Goal: Task Accomplishment & Management: Use online tool/utility

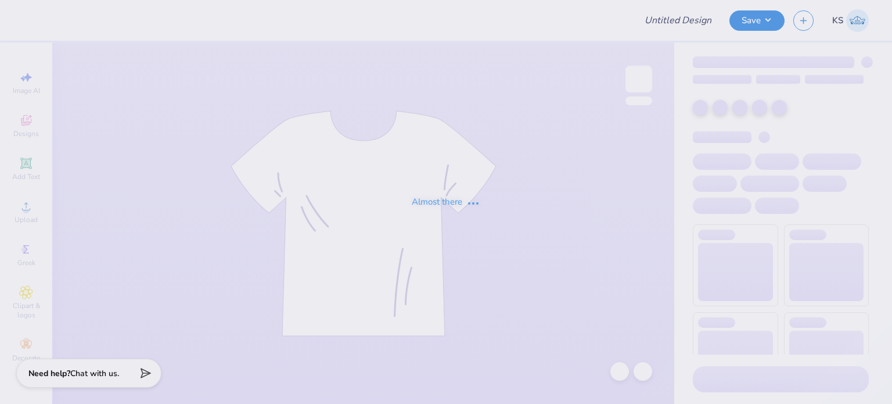
type input "Dads weekend merch- Chi Omega"
type input "80"
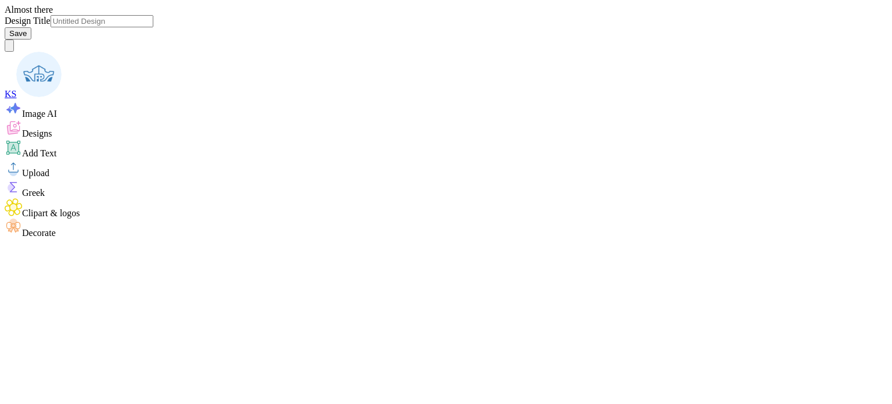
type input "Dads weekend merch- Chi Omega"
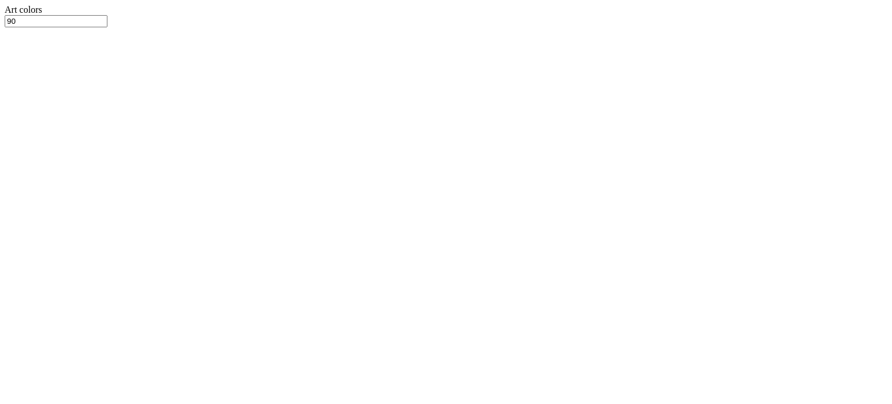
type input "6.95"
type input "6.69"
type input "y2k"
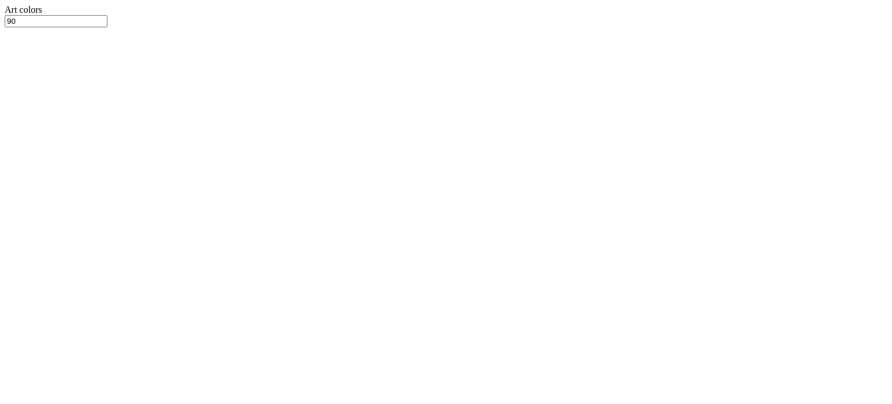
type textarea "x"
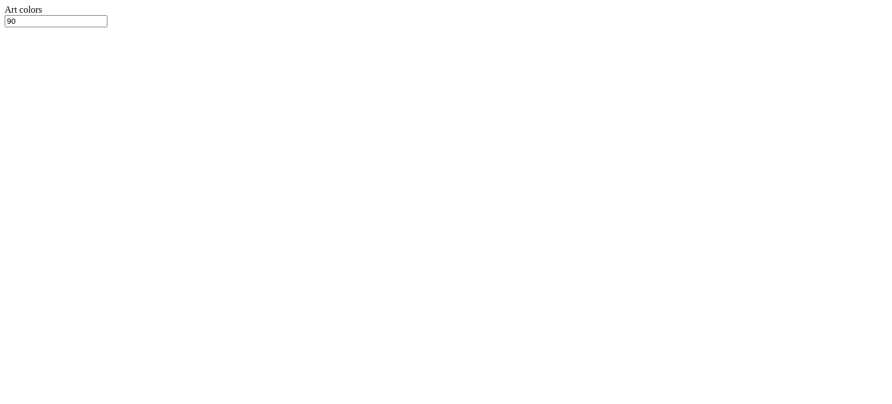
type input "7.88"
type input "7.58"
type input "2.98"
type textarea "x"
type input "3.00"
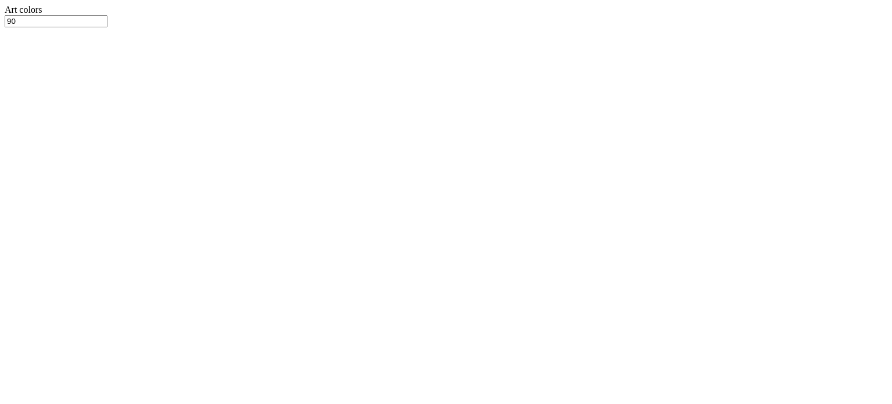
type textarea "x"
type input "8.48"
type input "8.16"
type textarea "x"
drag, startPoint x: 400, startPoint y: 23, endPoint x: 382, endPoint y: 22, distance: 17.4
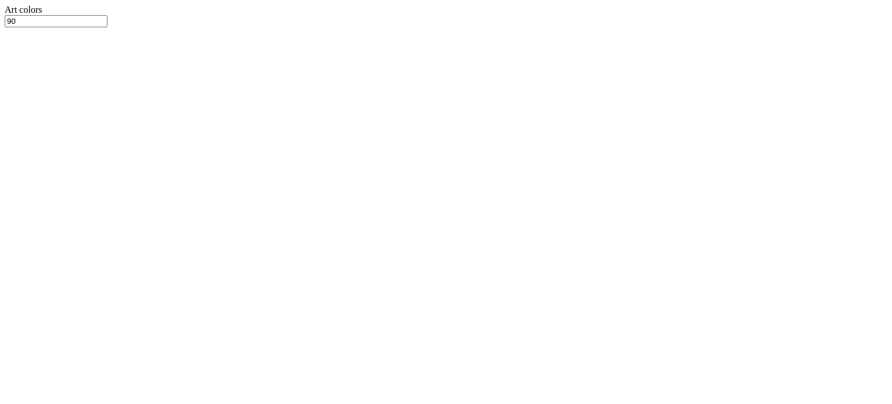
click at [107, 22] on input "90" at bounding box center [56, 21] width 103 height 12
type input "100"
type textarea "x"
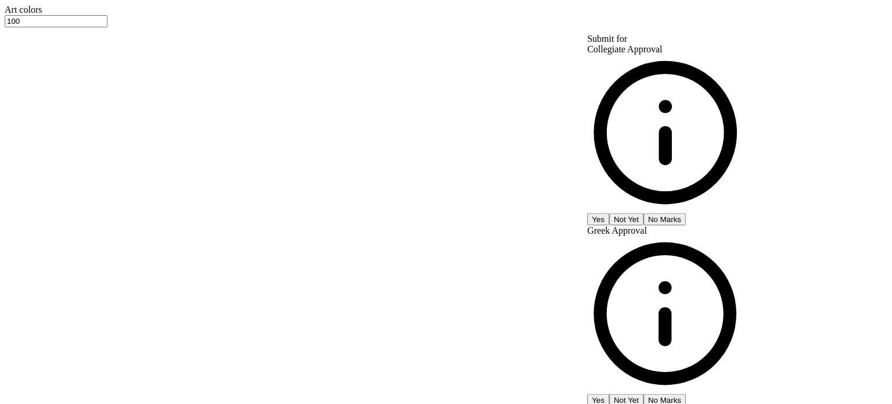
click at [686, 213] on button "No Marks" at bounding box center [665, 219] width 42 height 12
click at [686, 394] on button "No Marks" at bounding box center [665, 400] width 42 height 12
type input "$31.40"
type textarea "x"
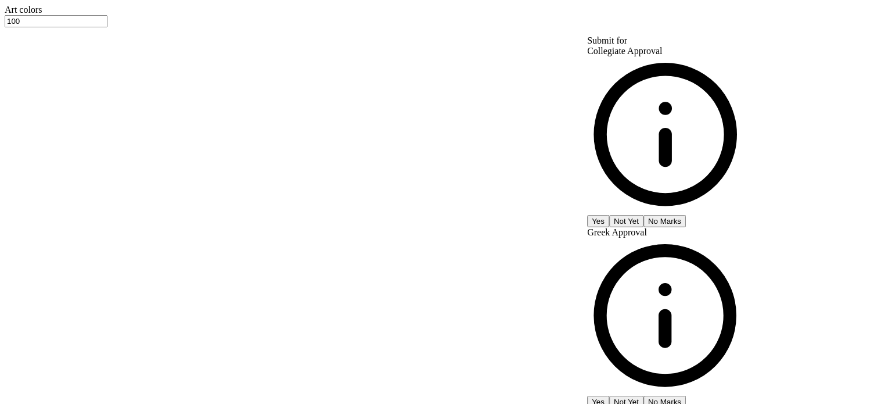
type input "– –"
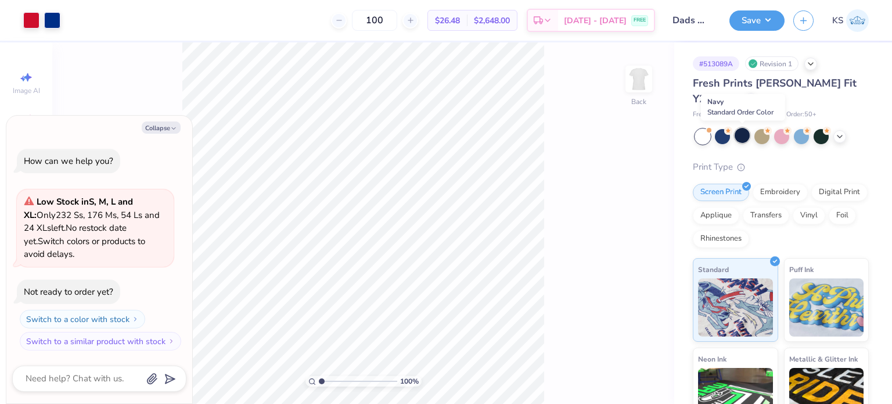
click at [737, 134] on div at bounding box center [742, 135] width 15 height 15
click at [46, 20] on div at bounding box center [52, 19] width 16 height 16
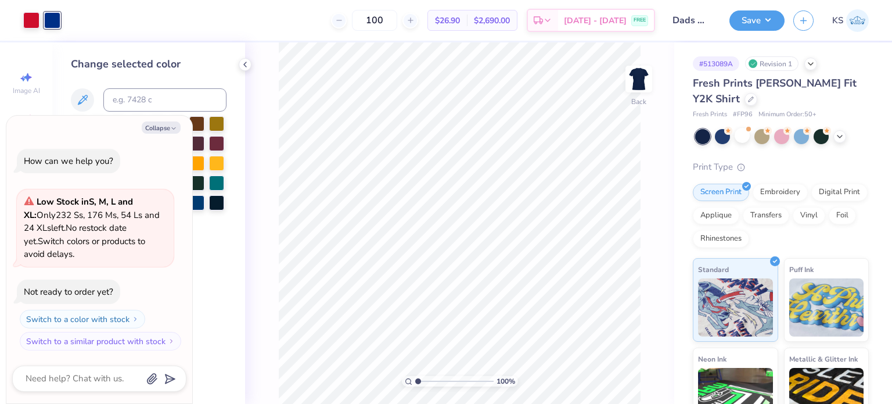
click at [213, 249] on div "Change selected color" at bounding box center [148, 222] width 193 height 361
click at [175, 126] on icon "button" at bounding box center [173, 128] width 7 height 7
type textarea "x"
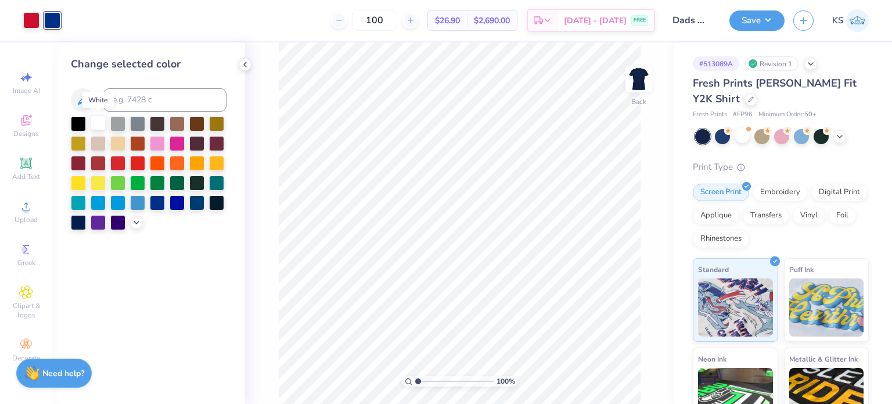
click at [93, 120] on div at bounding box center [98, 122] width 15 height 15
click at [122, 141] on div at bounding box center [117, 142] width 15 height 15
click at [132, 220] on icon at bounding box center [136, 221] width 9 height 9
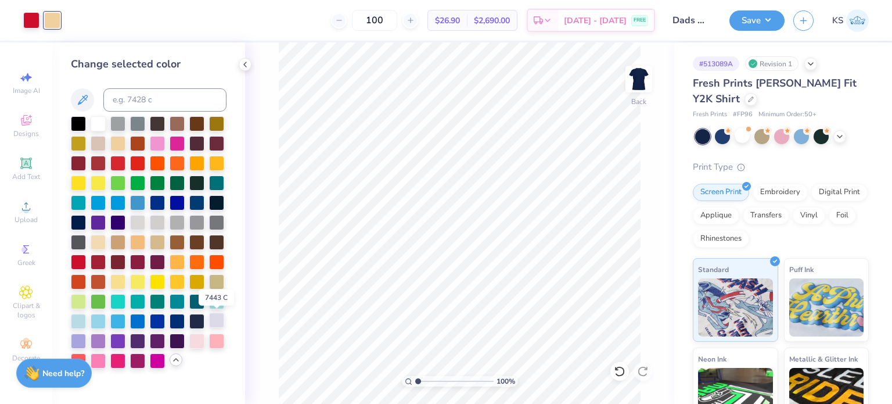
click at [217, 322] on div at bounding box center [216, 319] width 15 height 15
click at [81, 322] on div at bounding box center [78, 319] width 15 height 15
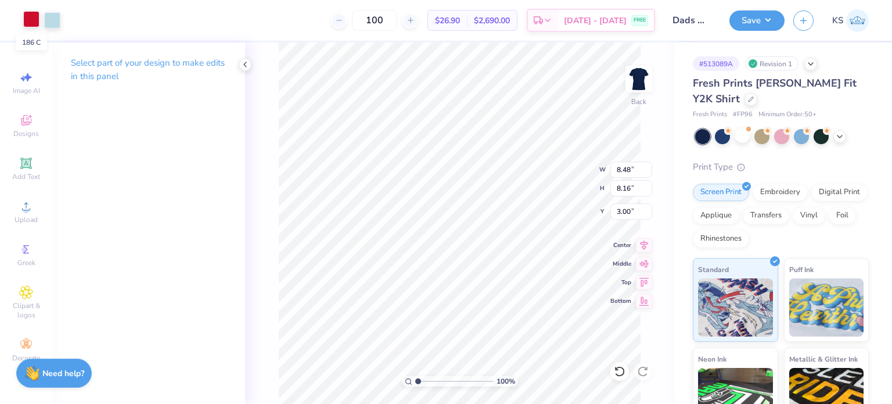
click at [37, 23] on div at bounding box center [31, 19] width 16 height 16
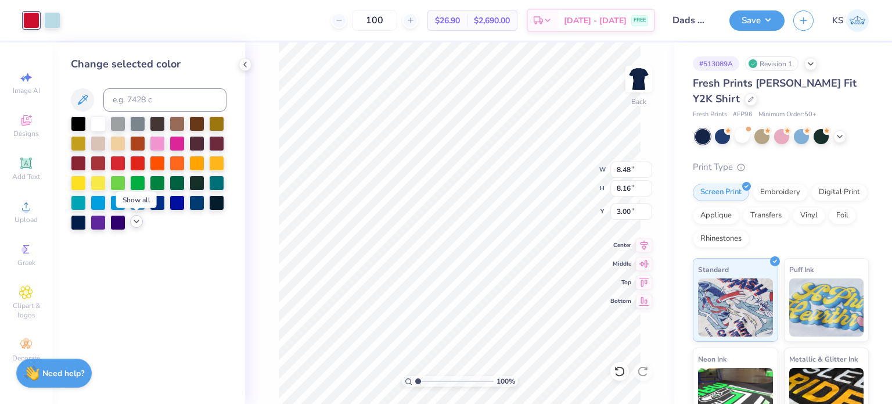
click at [137, 222] on polyline at bounding box center [136, 221] width 5 height 2
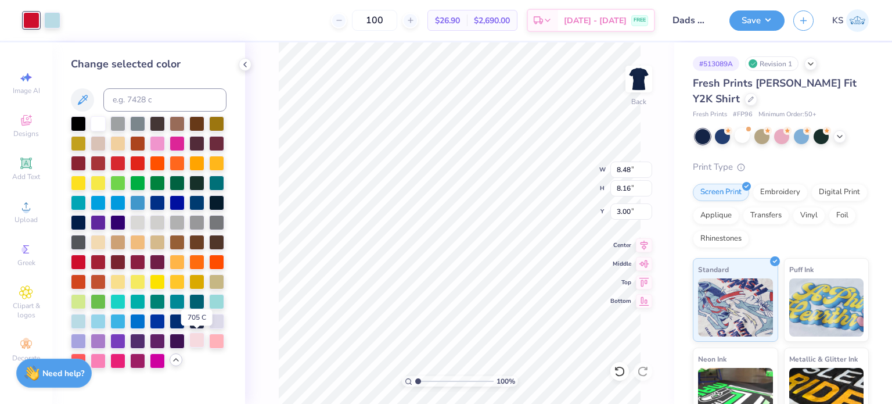
click at [200, 341] on div at bounding box center [196, 339] width 15 height 15
click at [152, 202] on div at bounding box center [157, 201] width 15 height 15
click at [201, 157] on div at bounding box center [196, 161] width 15 height 15
click at [136, 366] on div at bounding box center [137, 359] width 15 height 15
click at [112, 361] on div at bounding box center [117, 359] width 15 height 15
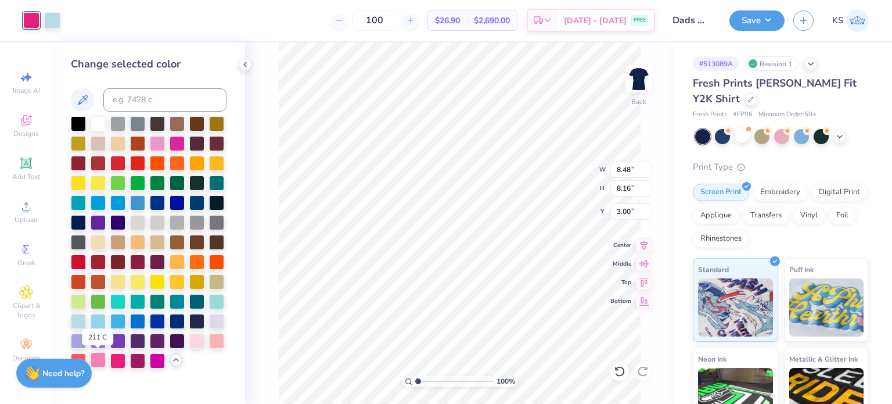
click at [95, 365] on div at bounding box center [98, 359] width 15 height 15
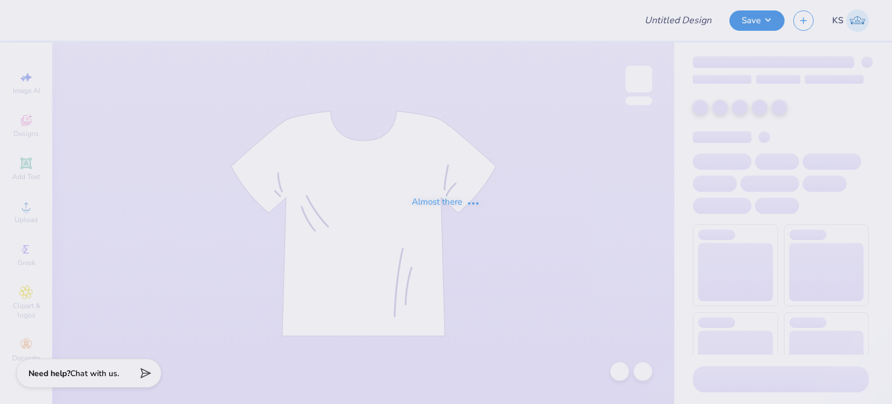
type input "Dads weekend merch- Chi Omega"
type input "100"
type input "Dads weekend merch- Chi Omega"
type input "[GEOGRAPHIC_DATA] : [PERSON_NAME]"
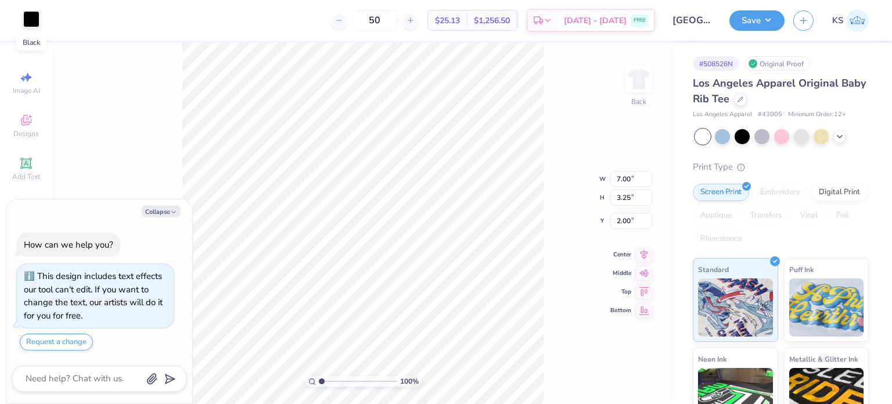
click at [33, 25] on div at bounding box center [31, 19] width 16 height 16
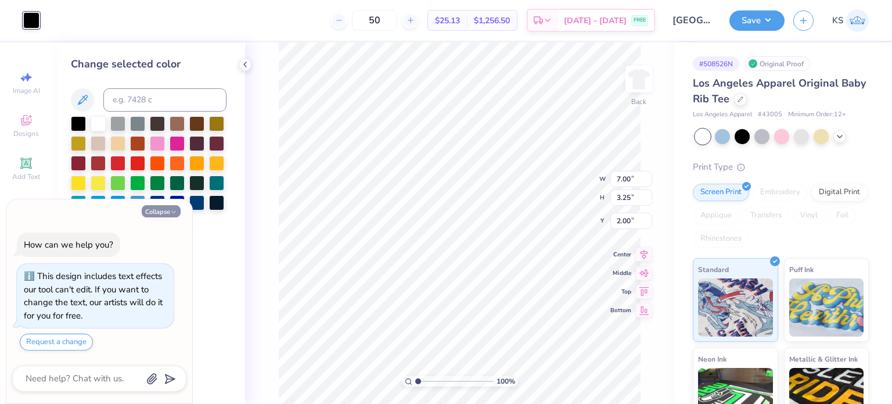
click at [175, 213] on icon "button" at bounding box center [173, 212] width 7 height 7
type textarea "x"
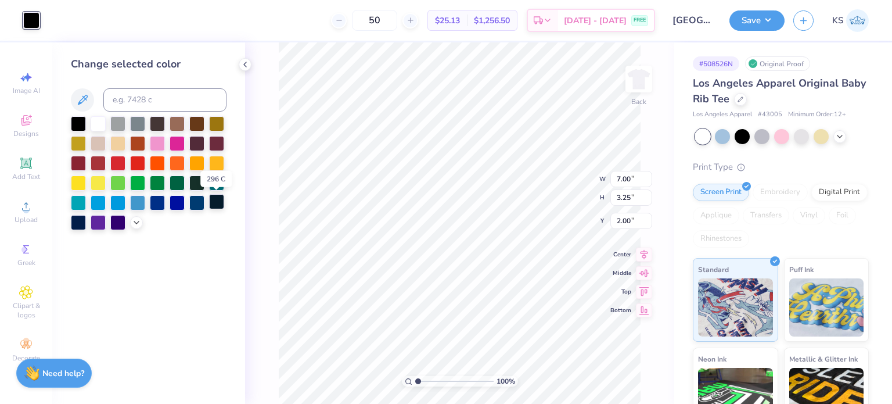
click at [214, 200] on div at bounding box center [216, 201] width 15 height 15
click at [134, 224] on icon at bounding box center [136, 221] width 9 height 9
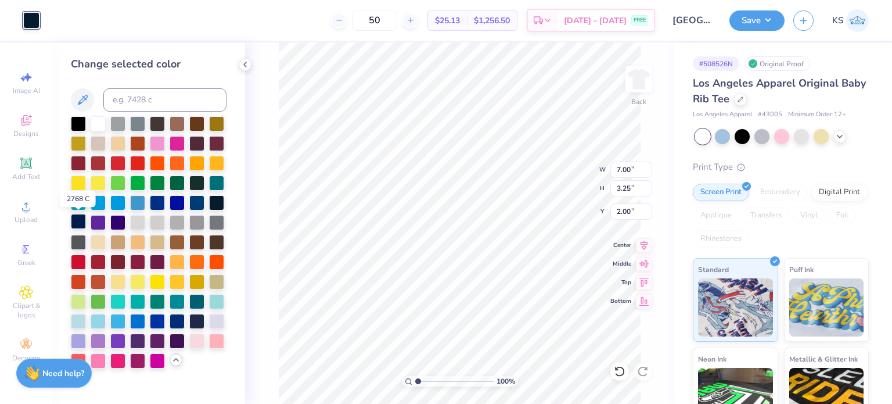
click at [80, 222] on div at bounding box center [78, 221] width 15 height 15
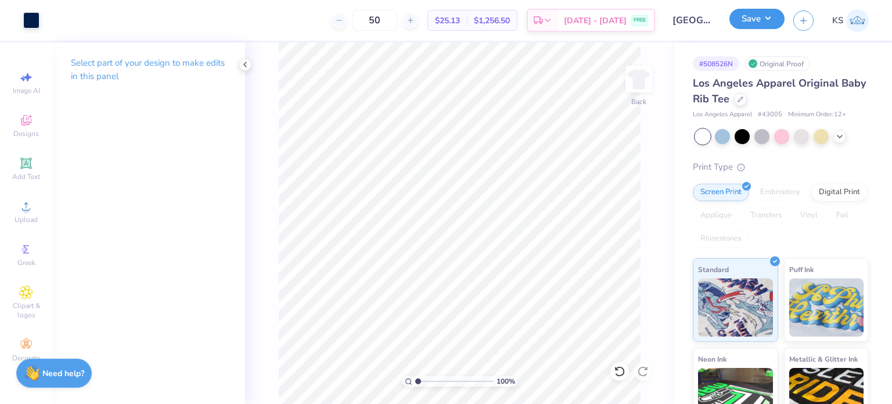
click at [739, 14] on button "Save" at bounding box center [757, 19] width 55 height 20
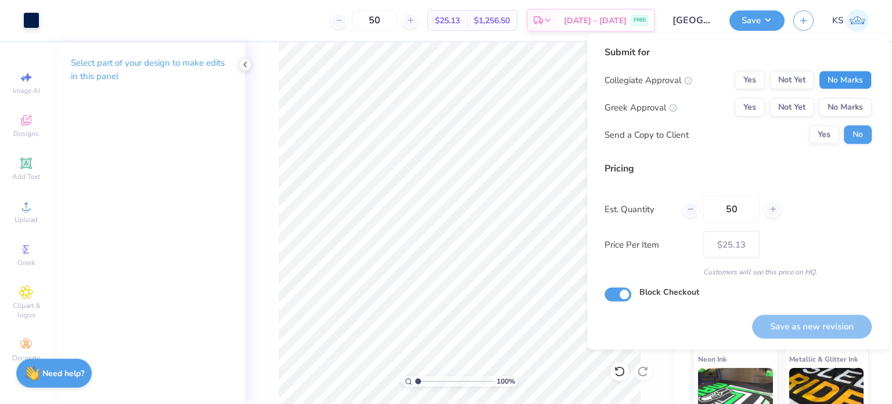
click at [851, 81] on button "No Marks" at bounding box center [845, 80] width 53 height 19
click at [851, 116] on button "No Marks" at bounding box center [845, 107] width 53 height 19
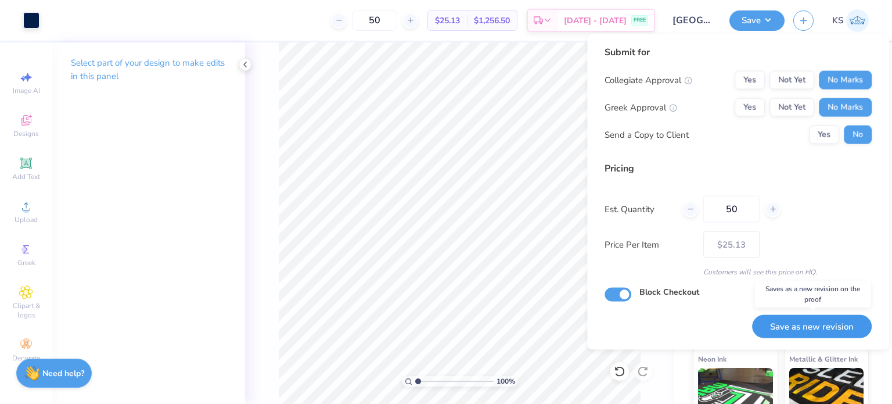
click at [845, 329] on button "Save as new revision" at bounding box center [812, 326] width 120 height 24
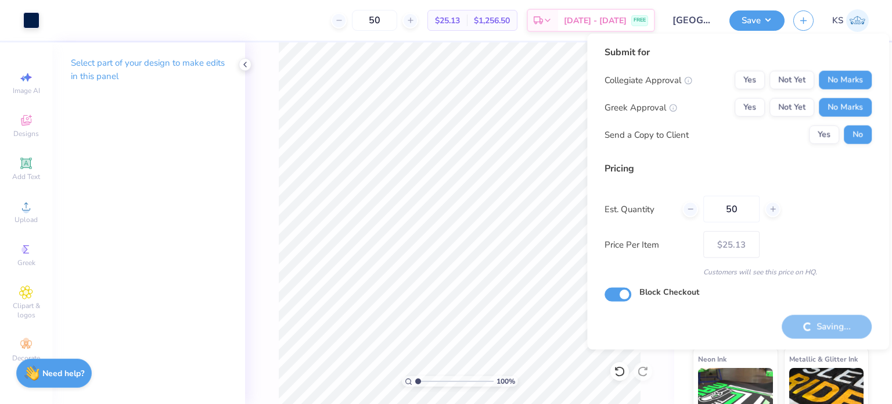
type input "– –"
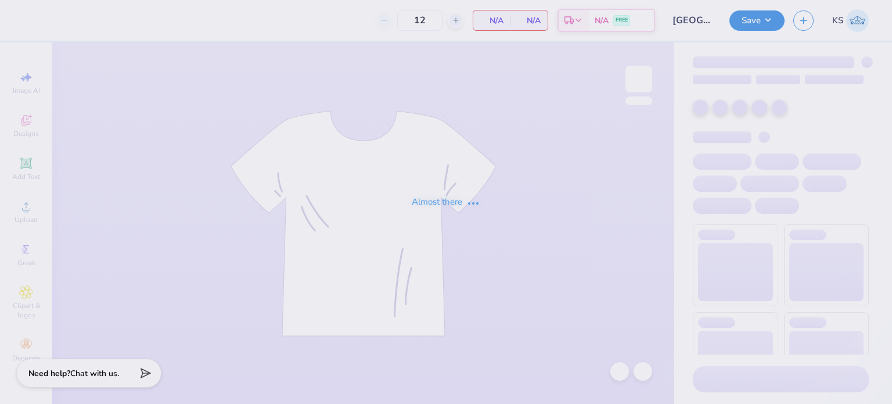
type input "[GEOGRAPHIC_DATA] : [PERSON_NAME]"
type input "24"
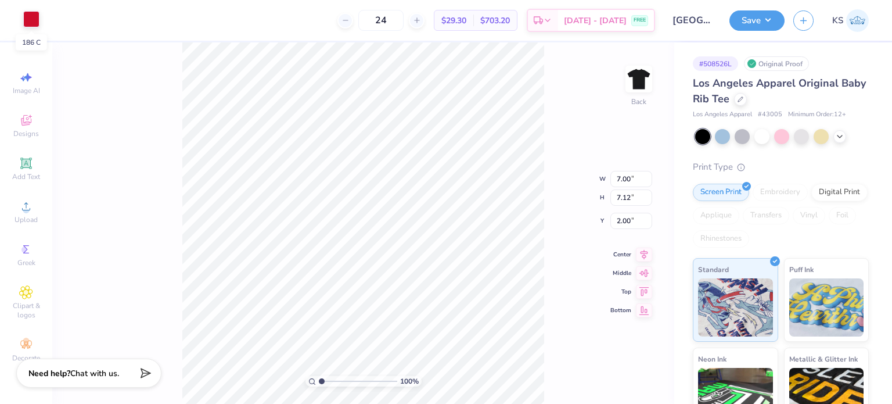
click at [34, 21] on div at bounding box center [31, 19] width 16 height 16
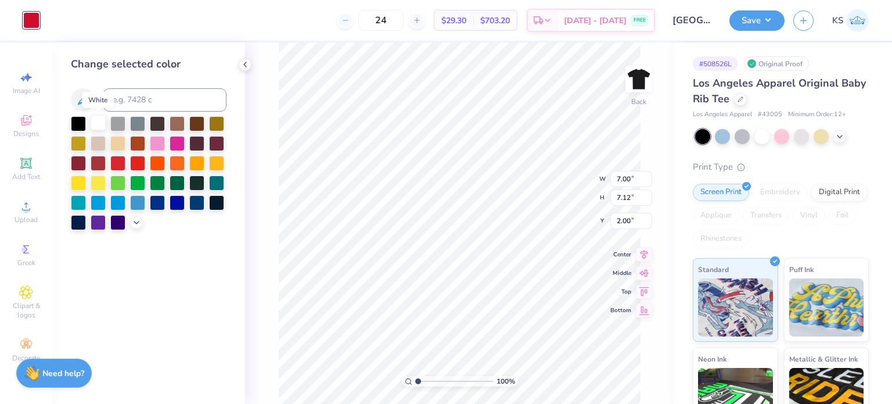
click at [93, 123] on div at bounding box center [98, 122] width 15 height 15
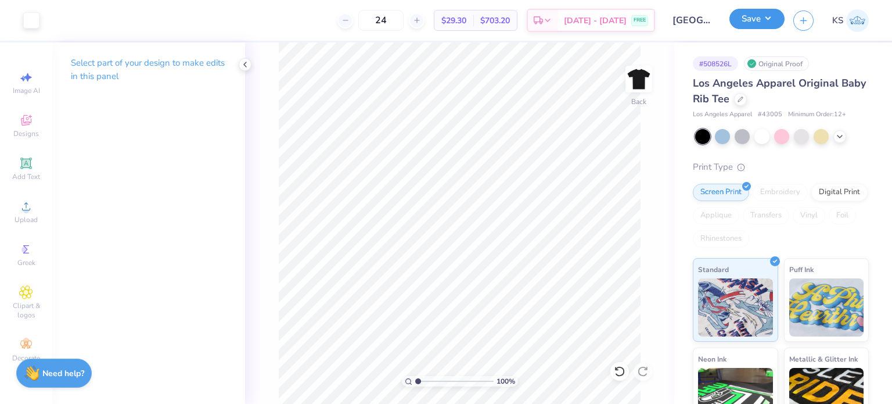
click at [746, 23] on button "Save" at bounding box center [757, 19] width 55 height 20
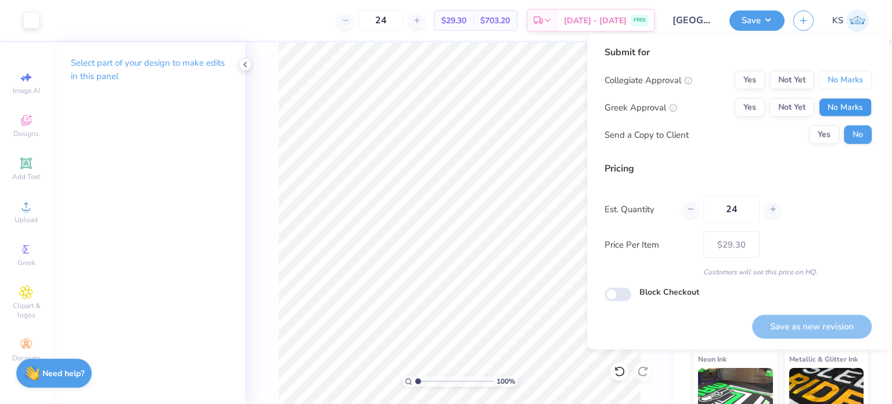
drag, startPoint x: 847, startPoint y: 85, endPoint x: 848, endPoint y: 99, distance: 14.5
click at [848, 99] on div "Collegiate Approval Yes Not Yet No Marks Greek Approval Yes Not Yet No Marks Se…" at bounding box center [738, 107] width 267 height 73
click at [848, 99] on button "No Marks" at bounding box center [845, 107] width 53 height 19
click at [850, 87] on button "No Marks" at bounding box center [845, 80] width 53 height 19
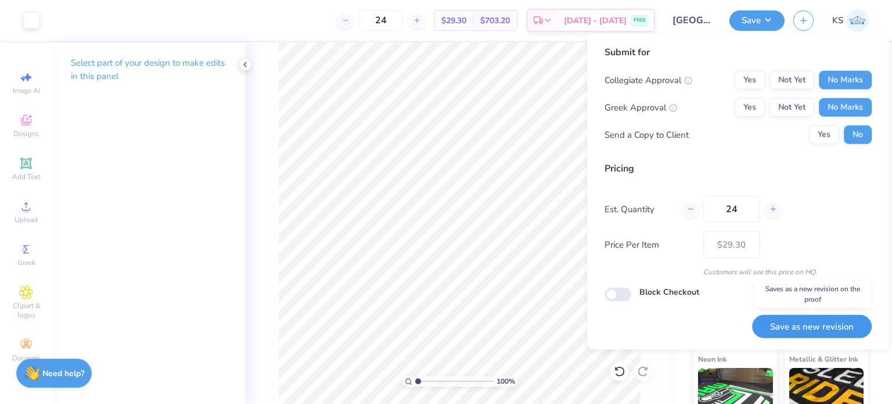
click at [797, 329] on button "Save as new revision" at bounding box center [812, 326] width 120 height 24
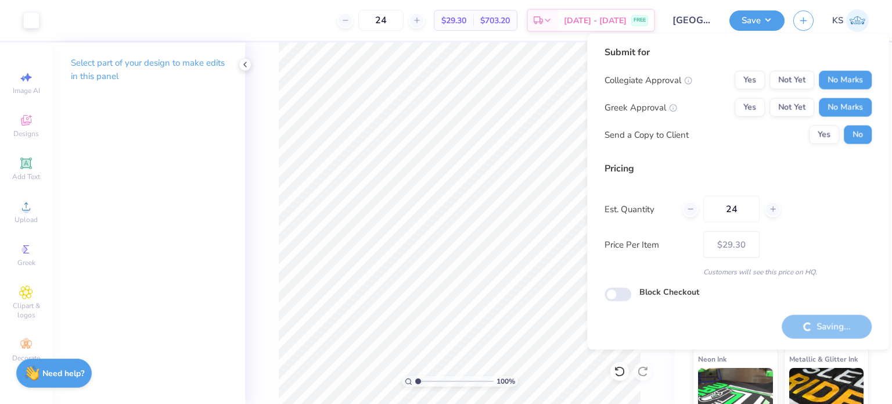
type input "– –"
